Goal: Task Accomplishment & Management: Manage account settings

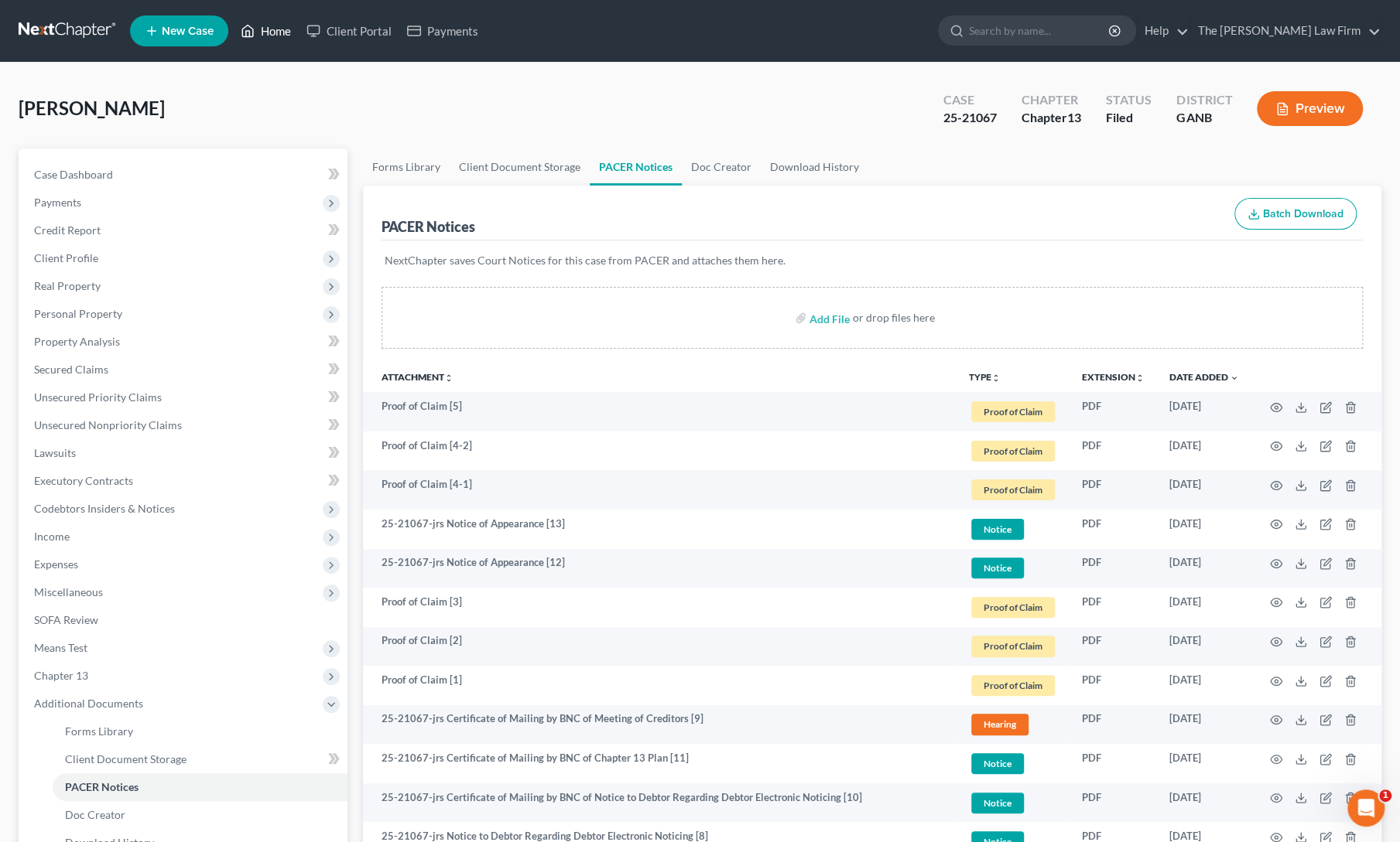
click at [271, 22] on link "Home" at bounding box center [265, 31] width 65 height 28
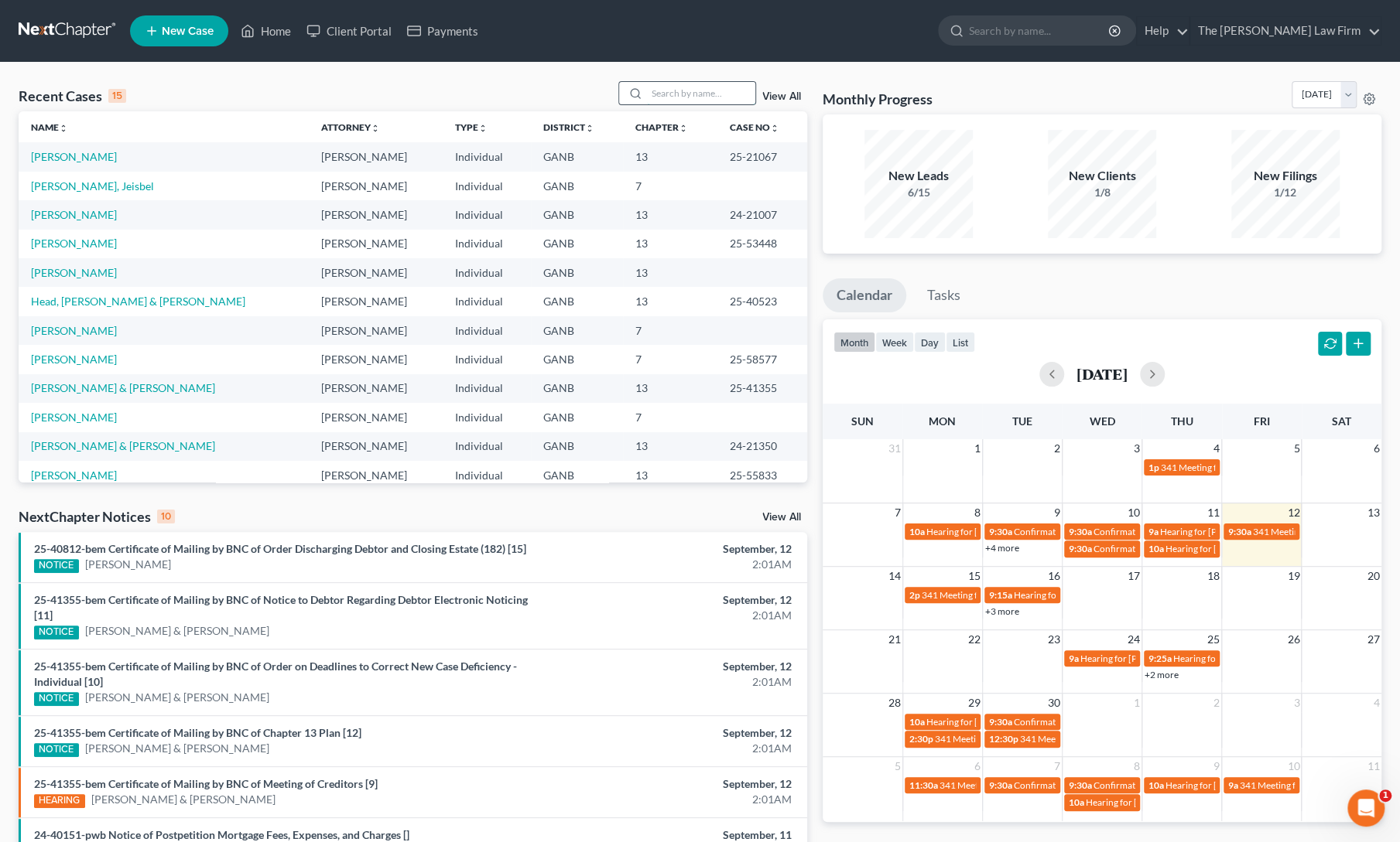
click at [679, 92] on input "search" at bounding box center [701, 93] width 109 height 22
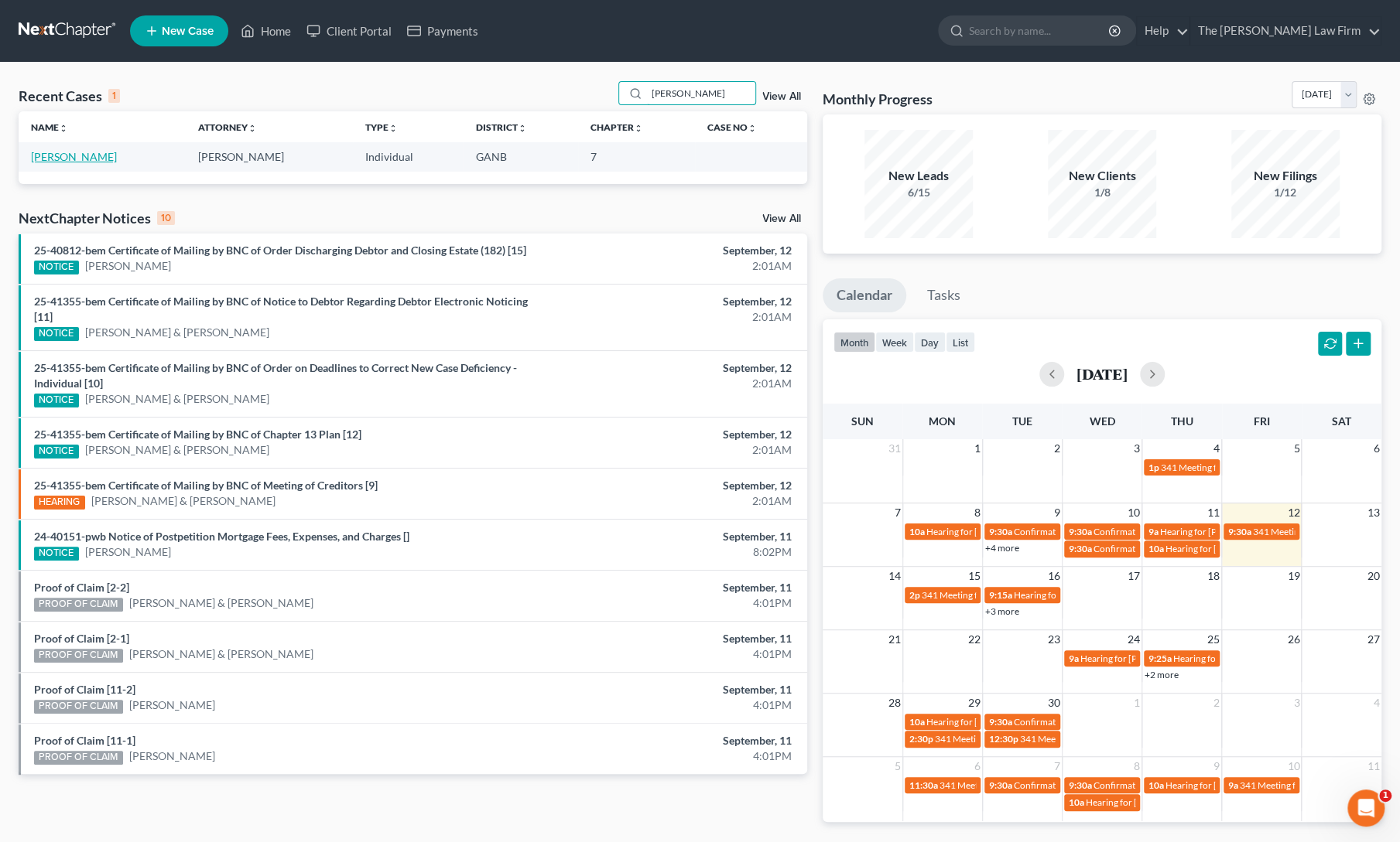
type input "[PERSON_NAME]"
click at [65, 156] on link "[PERSON_NAME]" at bounding box center [73, 156] width 86 height 13
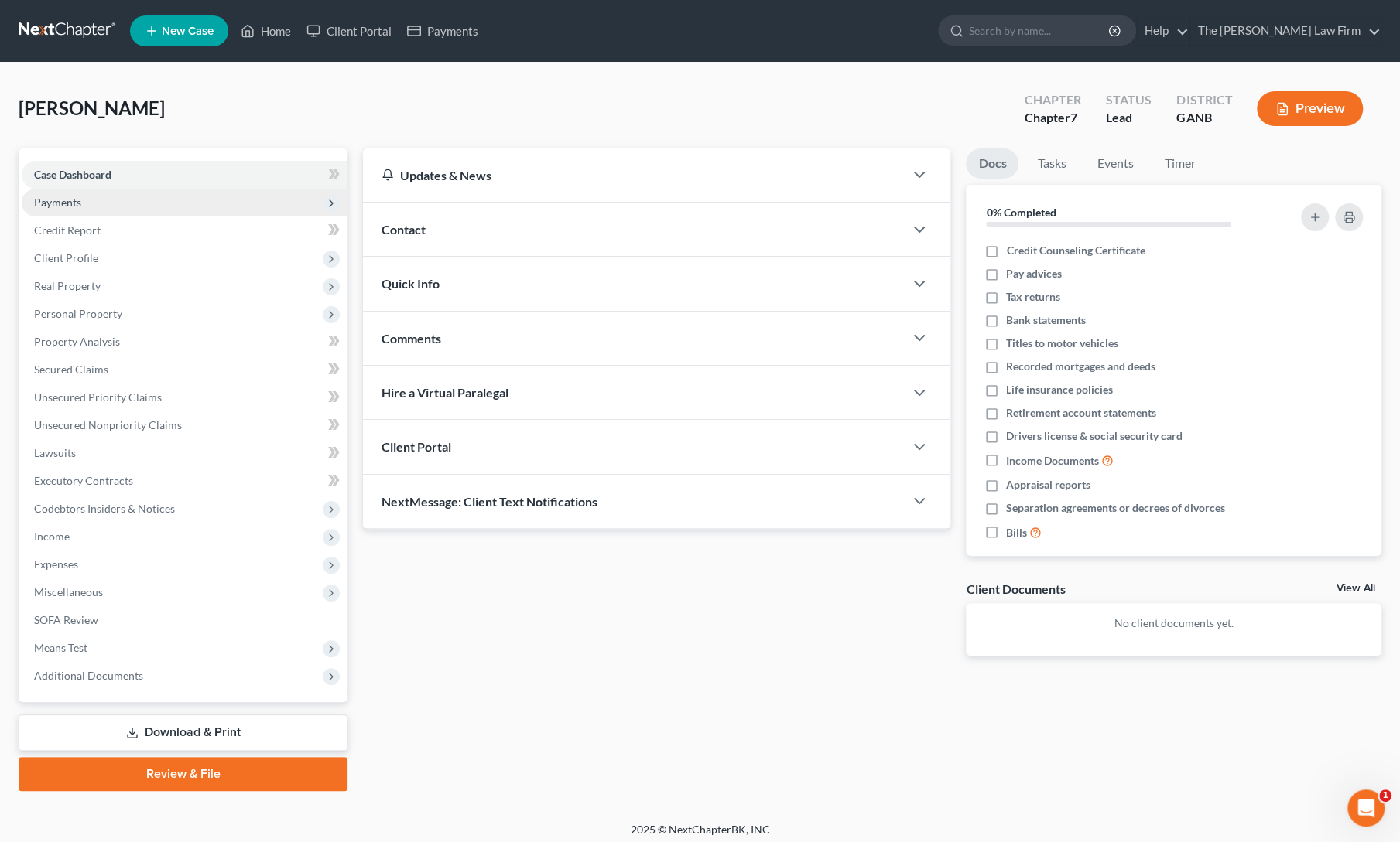
click at [68, 214] on span "Payments" at bounding box center [185, 202] width 326 height 28
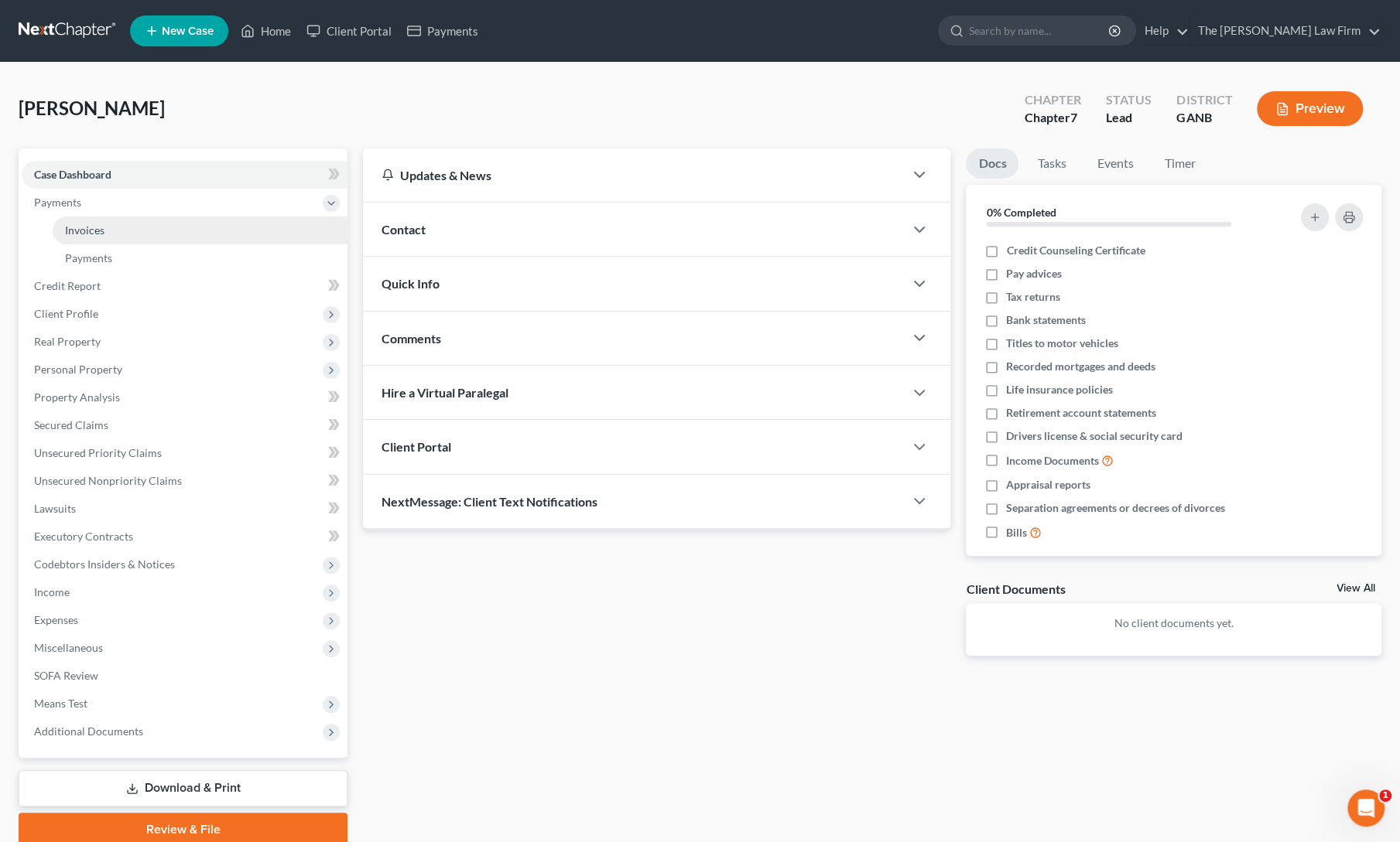
click at [74, 227] on span "Invoices" at bounding box center [85, 229] width 39 height 13
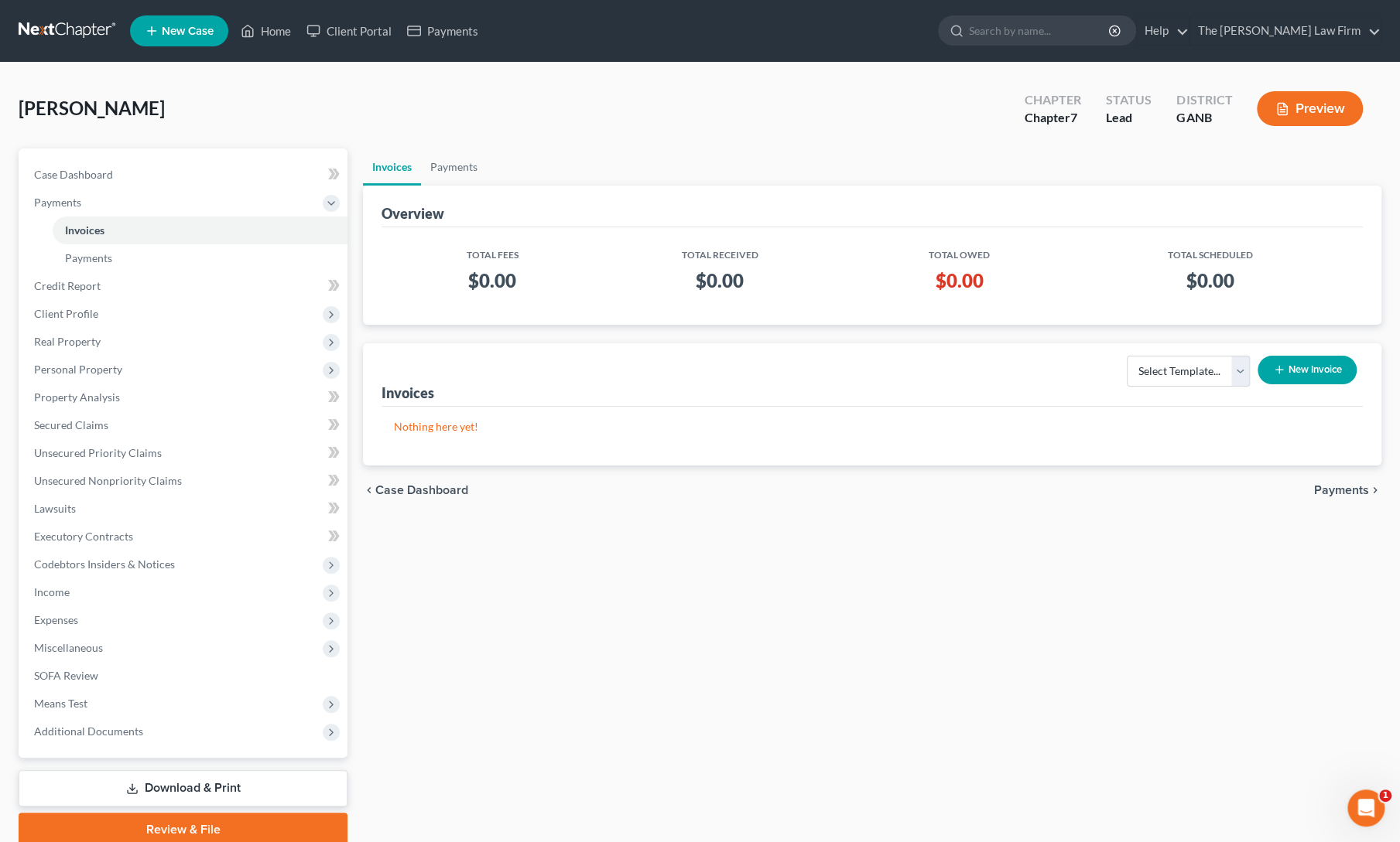
click at [1296, 366] on button "New Invoice" at bounding box center [1307, 370] width 99 height 29
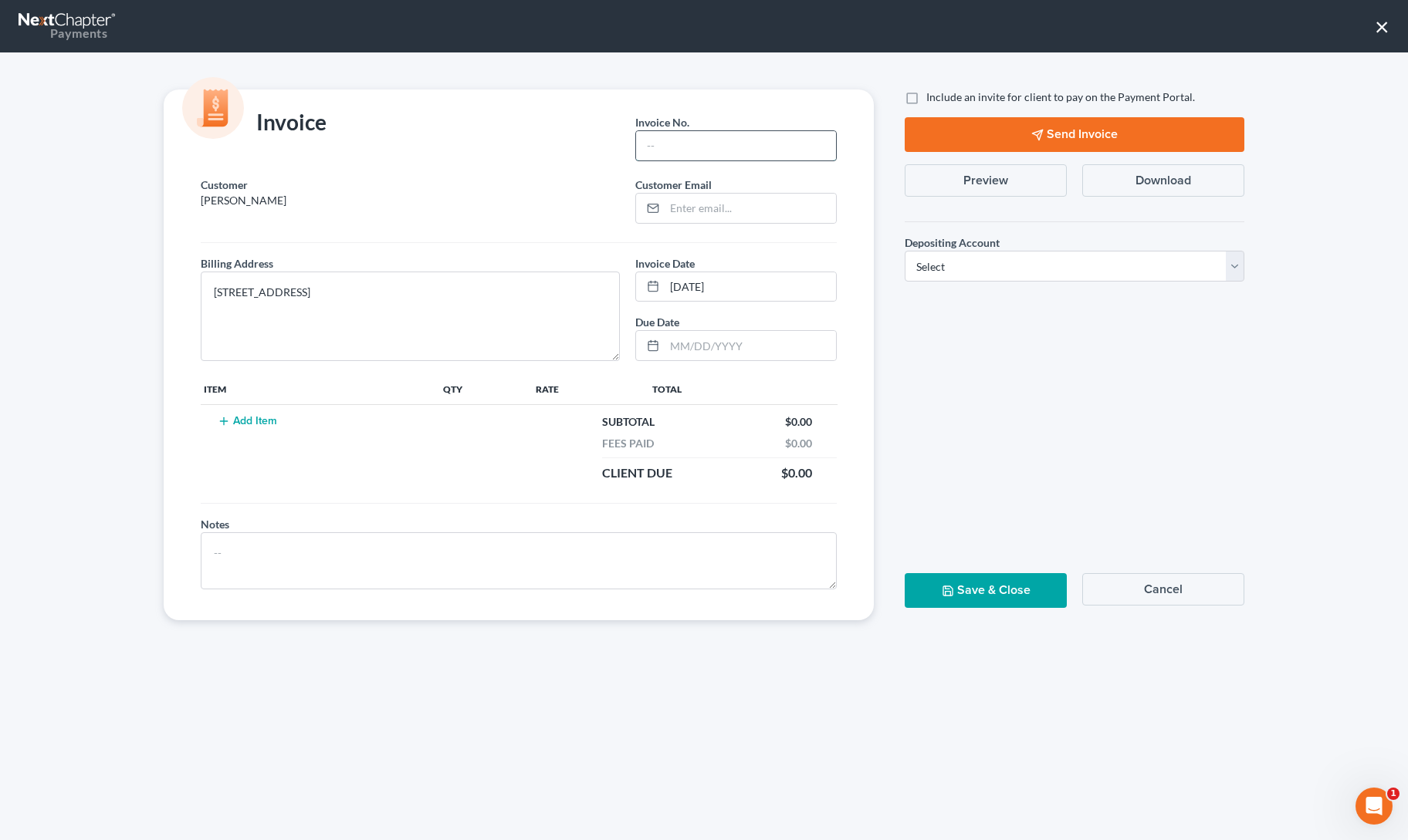
click at [786, 155] on input "text" at bounding box center [736, 146] width 200 height 30
type input "1"
paste input "[EMAIL_ADDRESS][DOMAIN_NAME]"
type input "[EMAIL_ADDRESS][DOMAIN_NAME]"
click at [726, 357] on input "text" at bounding box center [751, 345] width 171 height 30
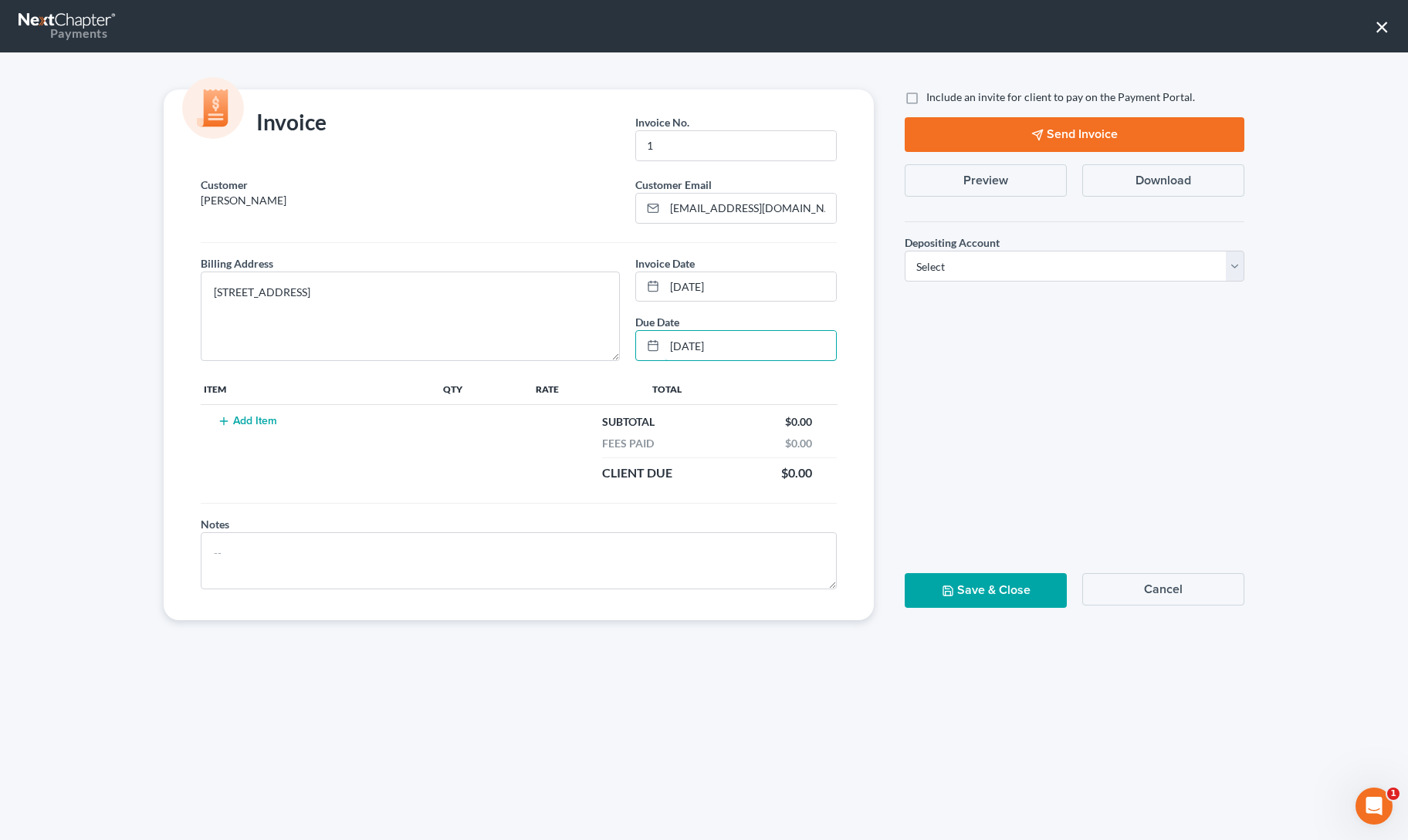
type input "[DATE]"
click at [254, 417] on button "Add Item" at bounding box center [247, 421] width 68 height 13
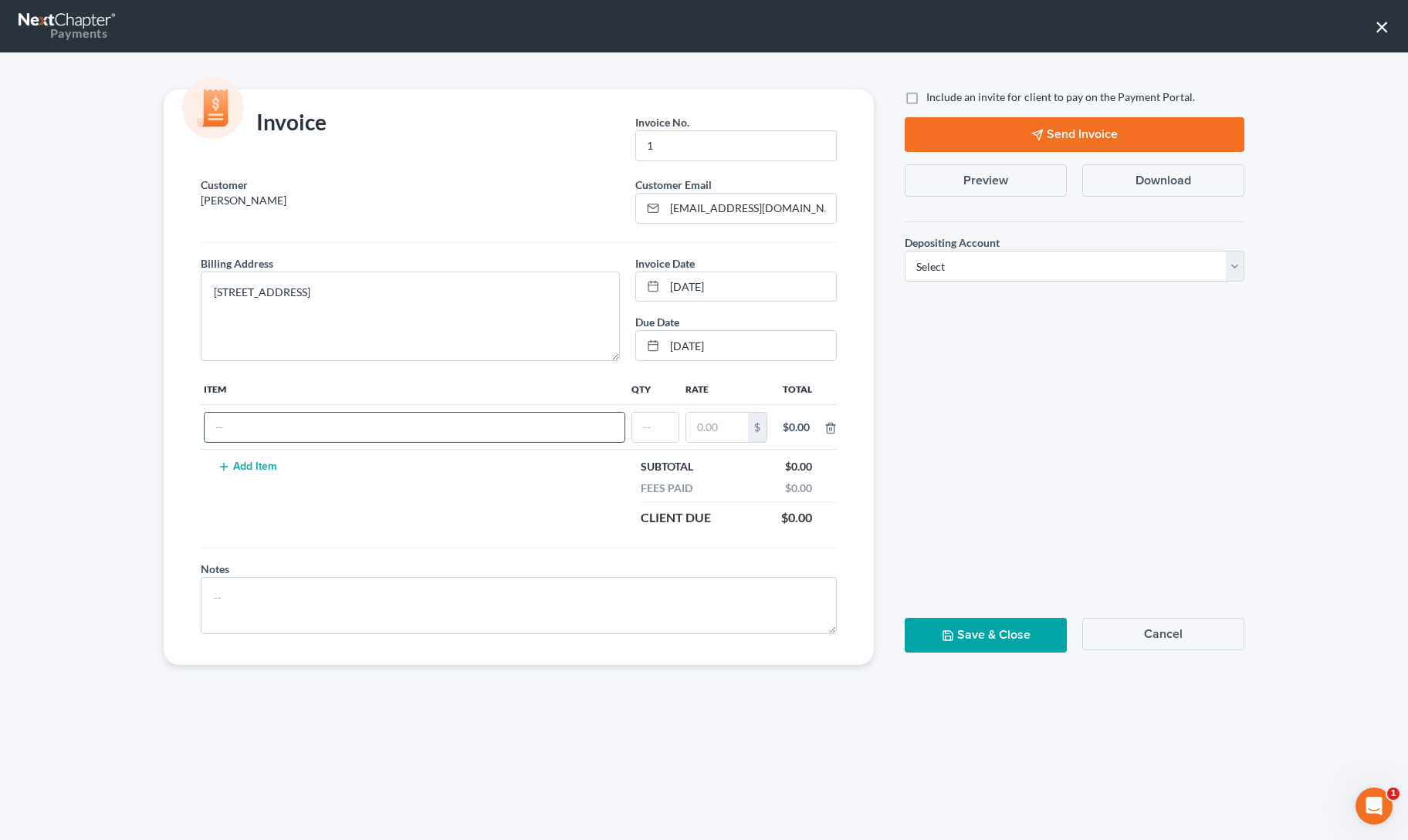
click at [256, 422] on input "text" at bounding box center [414, 428] width 420 height 30
type input "down payment"
type input "1"
type input "600"
click at [985, 356] on div "Include an invite for client to pay on the Payment Portal. Send Invoice Preview…" at bounding box center [1074, 378] width 370 height 576
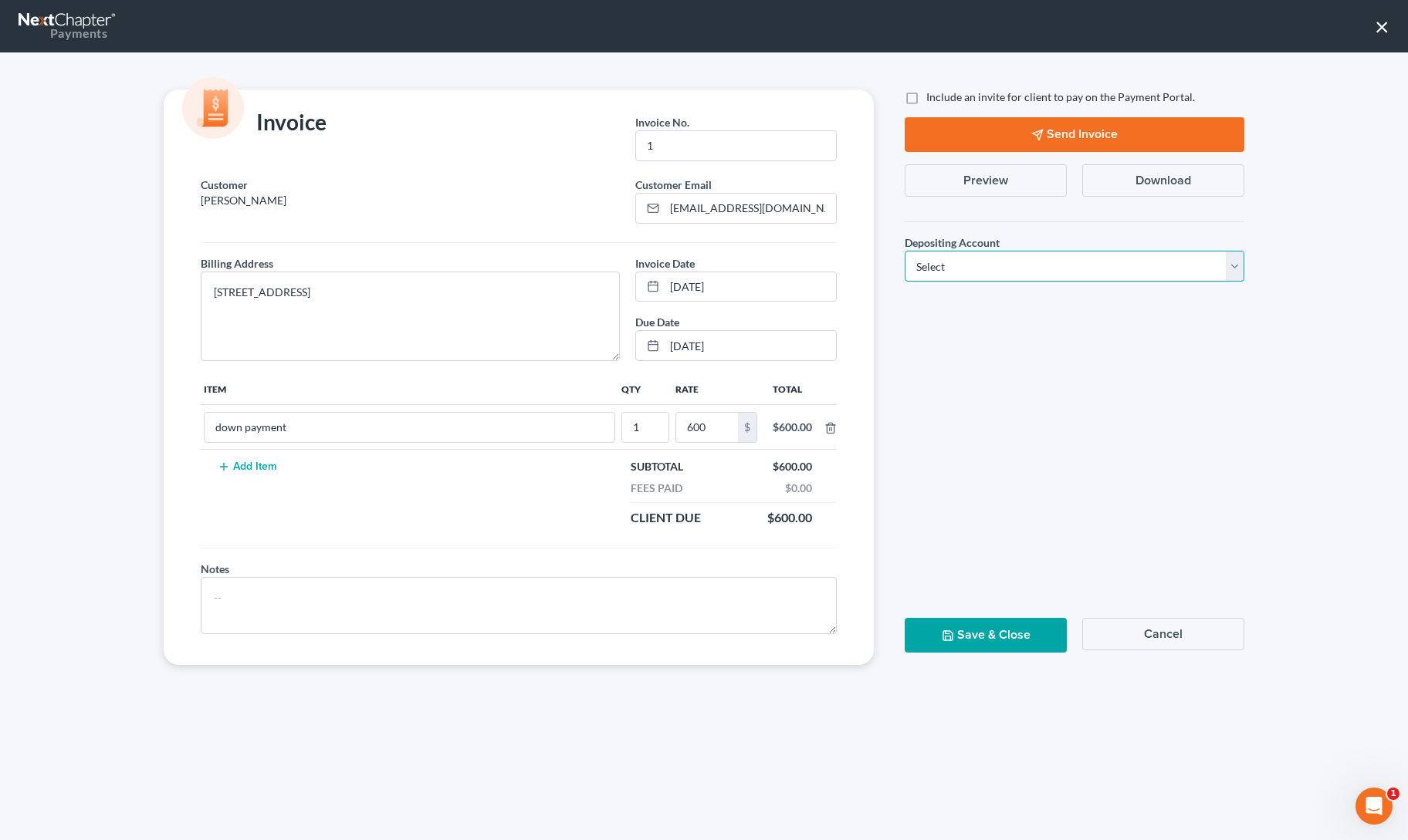
click at [991, 276] on select "Select Operation Trust" at bounding box center [1074, 266] width 340 height 30
select select "0"
click at [905, 251] on select "Select Operation Trust" at bounding box center [1074, 266] width 340 height 30
click at [927, 97] on label "Include an invite for client to pay on the Payment Portal." at bounding box center [1061, 97] width 269 height 15
click at [933, 97] on input "Include an invite for client to pay on the Payment Portal." at bounding box center [938, 95] width 10 height 10
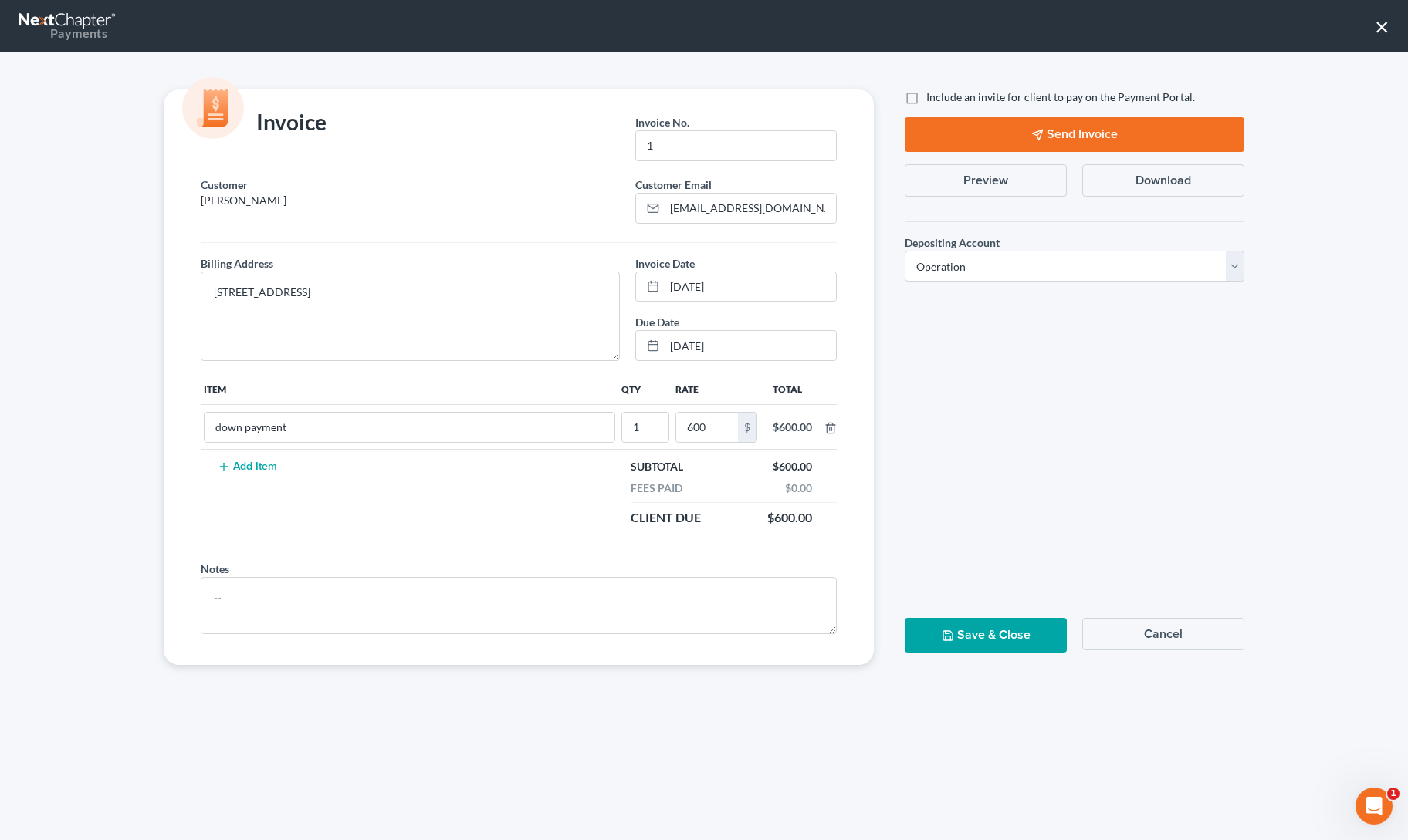
checkbox input "true"
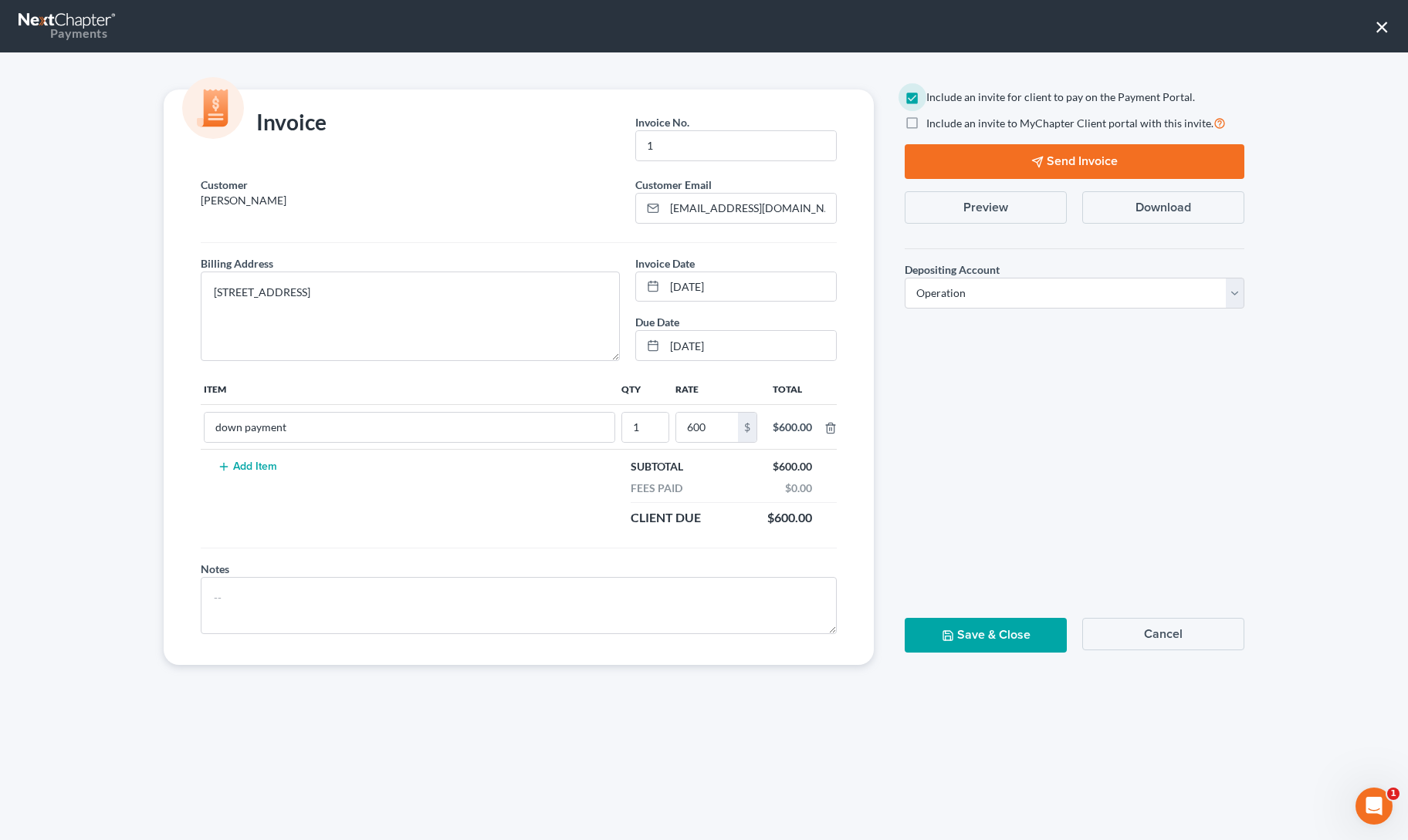
click at [953, 168] on button "Send Invoice" at bounding box center [1074, 161] width 340 height 35
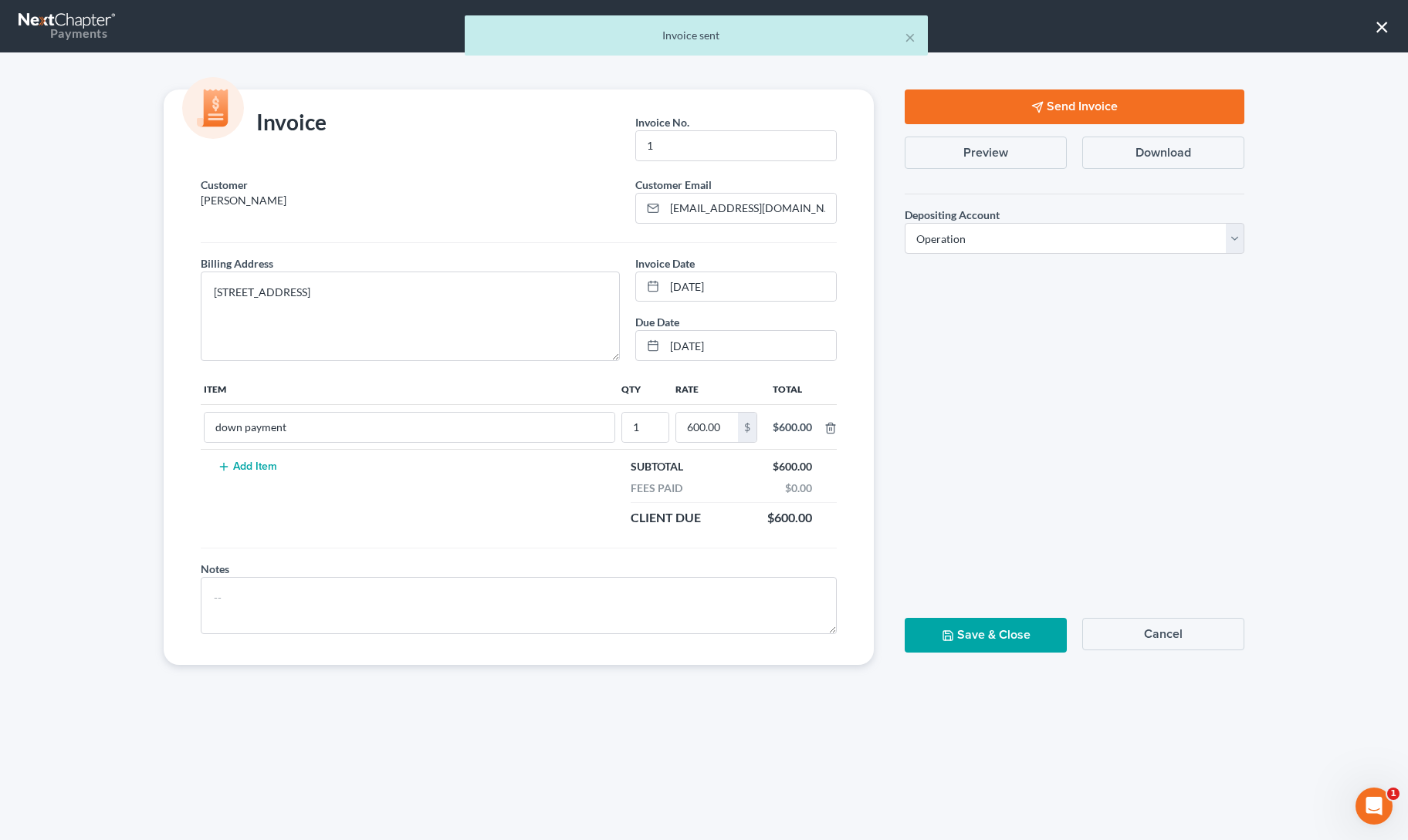
click at [951, 637] on polyline "button" at bounding box center [947, 638] width 5 height 4
